Goal: Check status: Check status

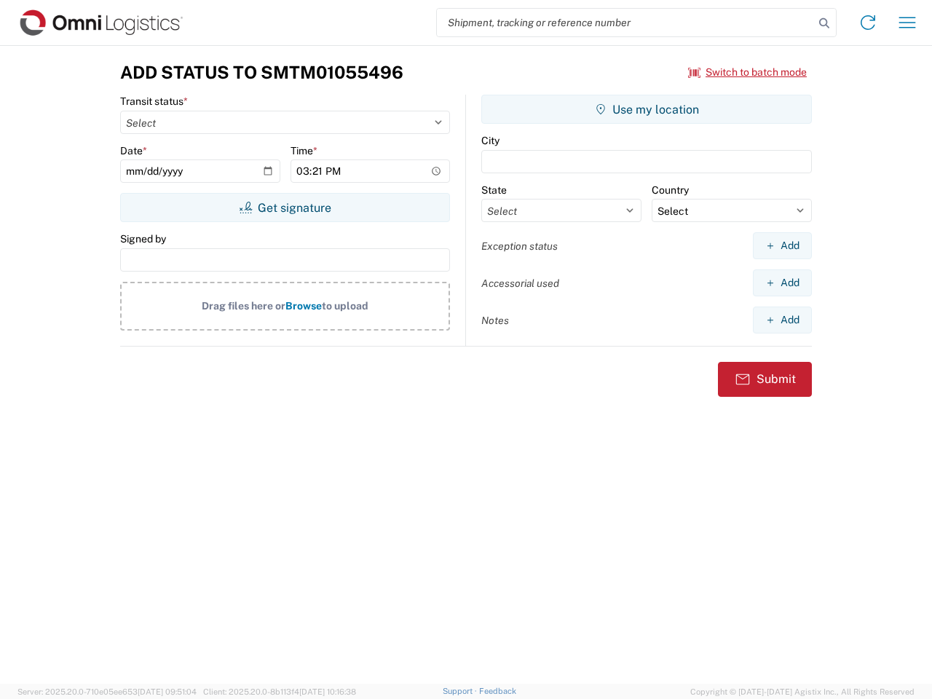
click at [626, 23] on input "search" at bounding box center [625, 23] width 377 height 28
click at [824, 23] on icon at bounding box center [824, 23] width 20 height 20
click at [868, 23] on icon at bounding box center [867, 22] width 23 height 23
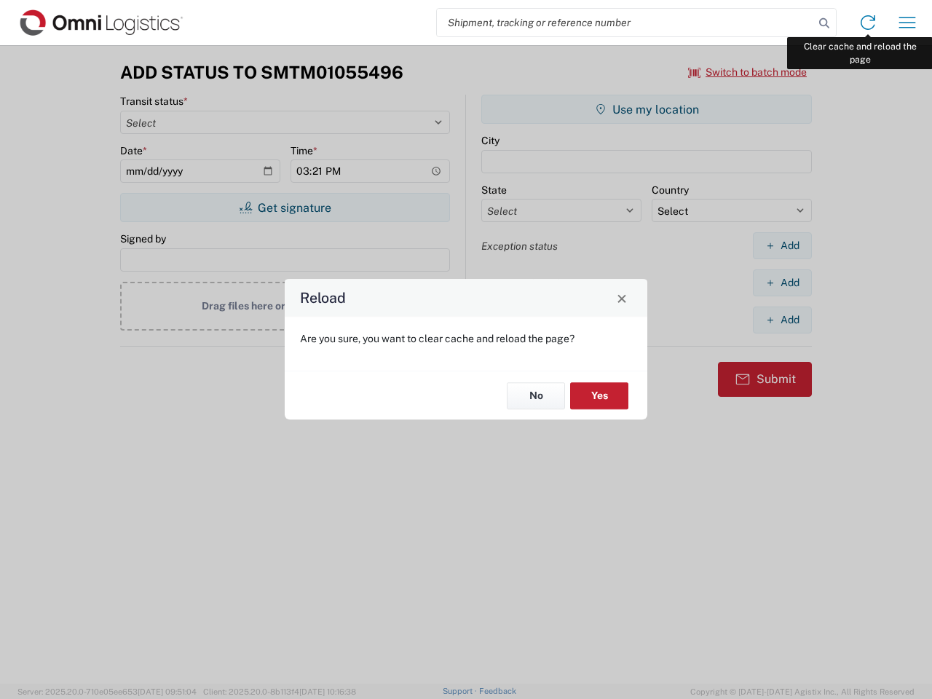
click at [907, 23] on div "Reload Are you sure, you want to clear cache and reload the page? No Yes" at bounding box center [466, 349] width 932 height 699
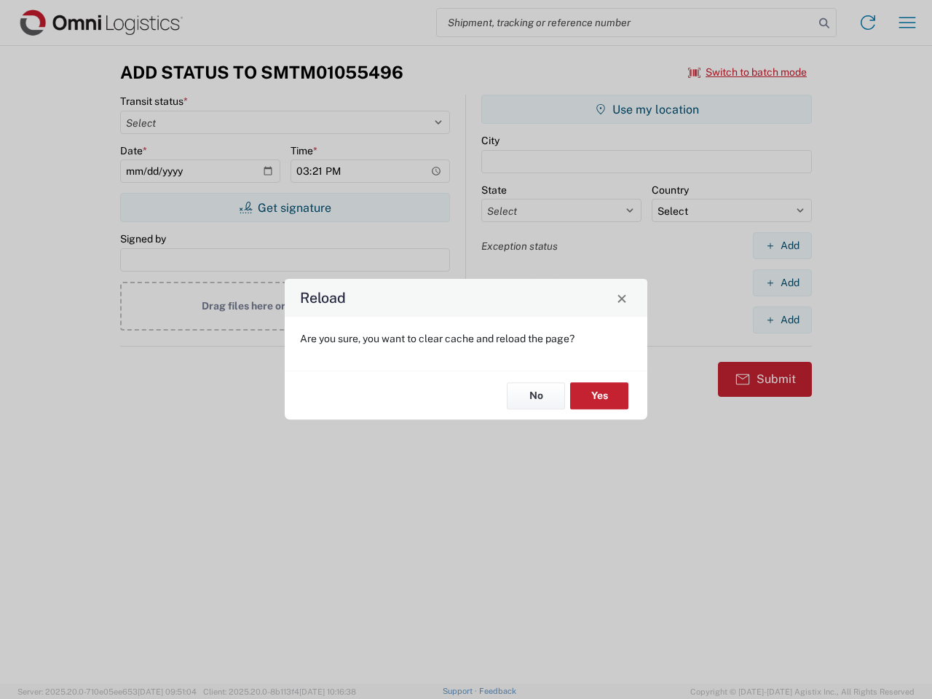
click at [748, 72] on div "Reload Are you sure, you want to clear cache and reload the page? No Yes" at bounding box center [466, 349] width 932 height 699
click at [285, 208] on div "Reload Are you sure, you want to clear cache and reload the page? No Yes" at bounding box center [466, 349] width 932 height 699
click at [647, 109] on div "Reload Are you sure, you want to clear cache and reload the page? No Yes" at bounding box center [466, 349] width 932 height 699
click at [782, 245] on div "Reload Are you sure, you want to clear cache and reload the page? No Yes" at bounding box center [466, 349] width 932 height 699
click at [782, 283] on div "Reload Are you sure, you want to clear cache and reload the page? No Yes" at bounding box center [466, 349] width 932 height 699
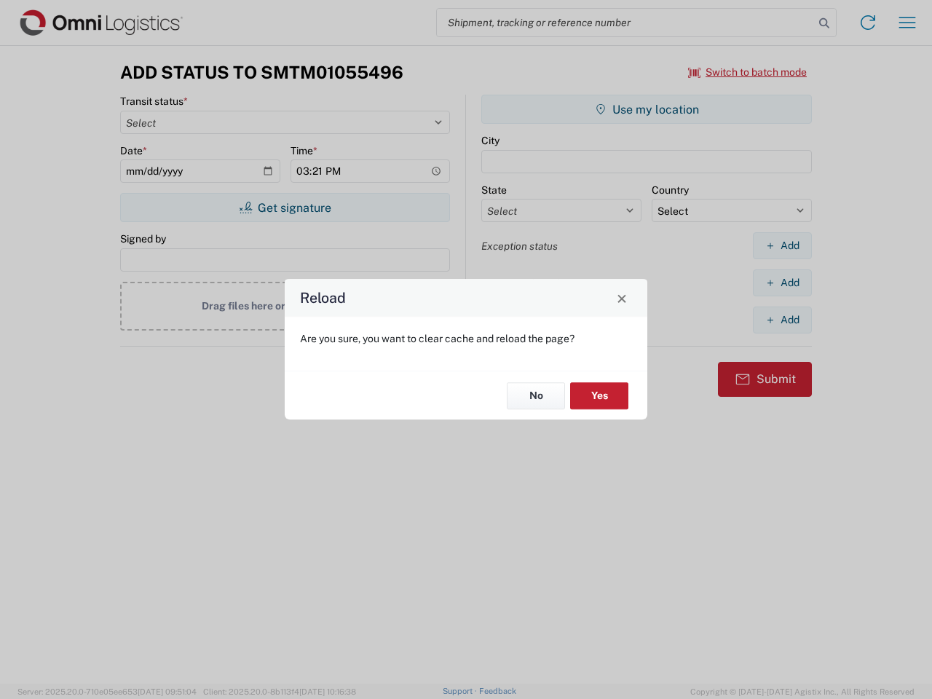
click at [782, 320] on div "Reload Are you sure, you want to clear cache and reload the page? No Yes" at bounding box center [466, 349] width 932 height 699
